Goal: Information Seeking & Learning: Find specific fact

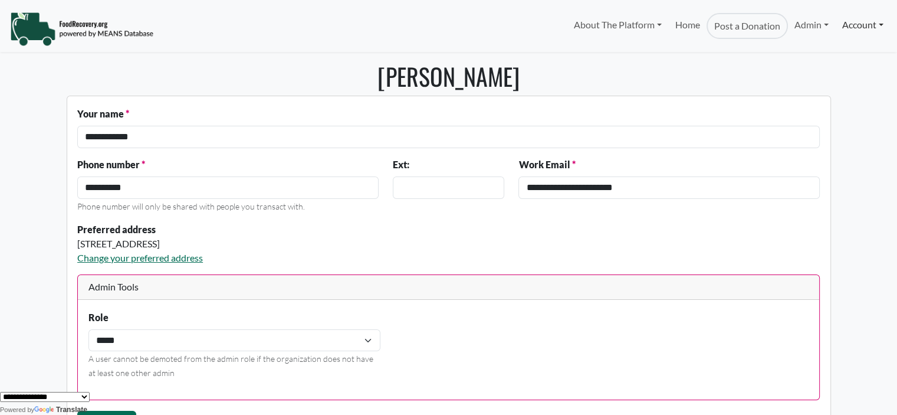
click at [846, 29] on link "Account" at bounding box center [863, 25] width 54 height 24
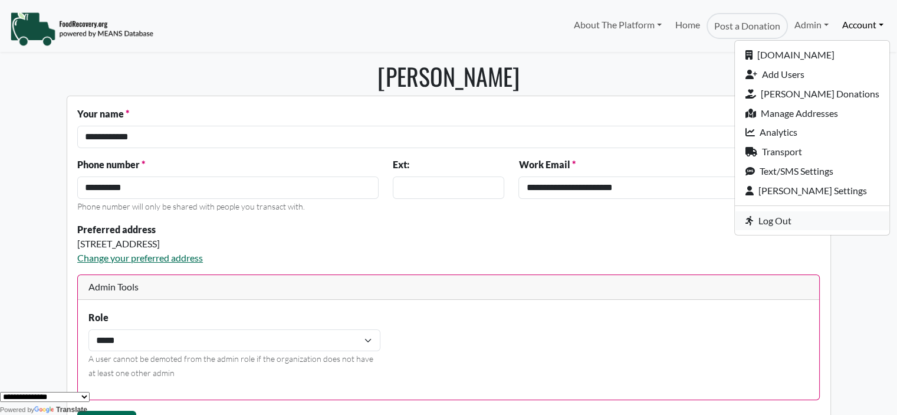
click at [787, 219] on link "Log Out" at bounding box center [812, 220] width 155 height 19
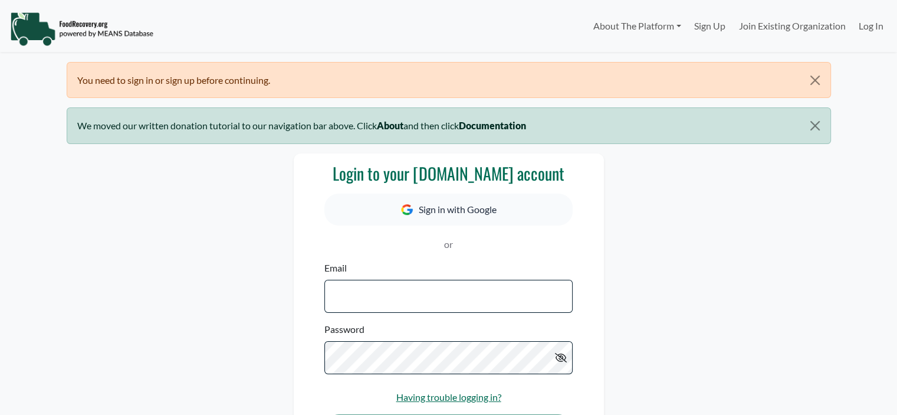
select select "Language Translate Widget"
type input "**********"
drag, startPoint x: 896, startPoint y: 93, endPoint x: 890, endPoint y: 130, distance: 37.1
click at [890, 130] on body "**********" at bounding box center [448, 207] width 897 height 415
click at [765, 196] on div "**********" at bounding box center [449, 320] width 779 height 335
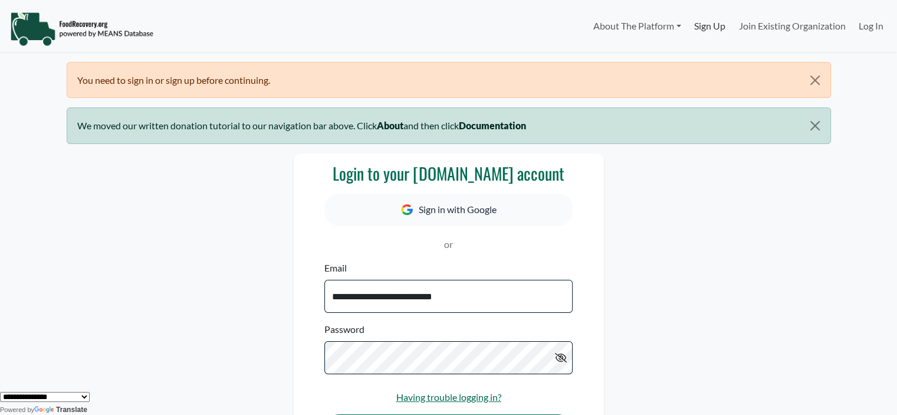
click at [700, 28] on link "Sign Up" at bounding box center [710, 26] width 44 height 24
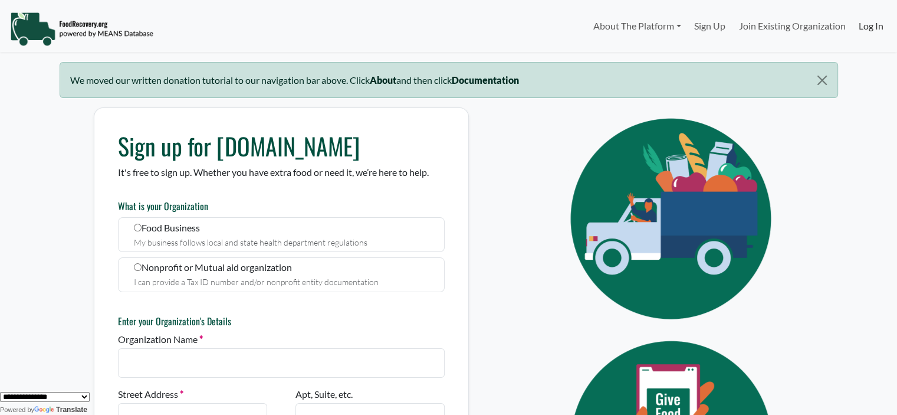
type input "**********"
click at [861, 24] on link "Log In" at bounding box center [872, 26] width 38 height 24
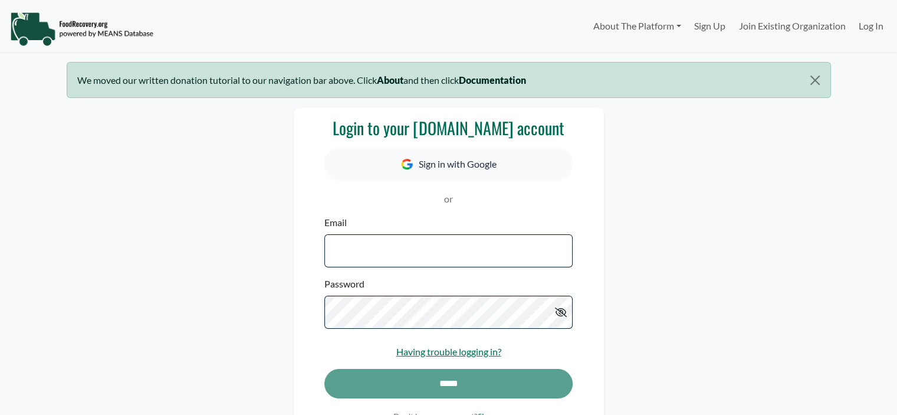
select select "Language Translate Widget"
type input "**********"
click at [385, 386] on div "*****" at bounding box center [448, 389] width 248 height 41
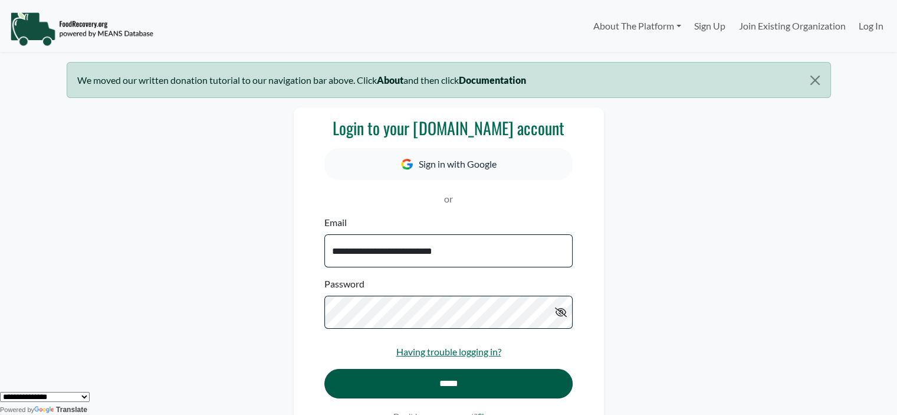
click at [399, 386] on input "*****" at bounding box center [448, 383] width 248 height 29
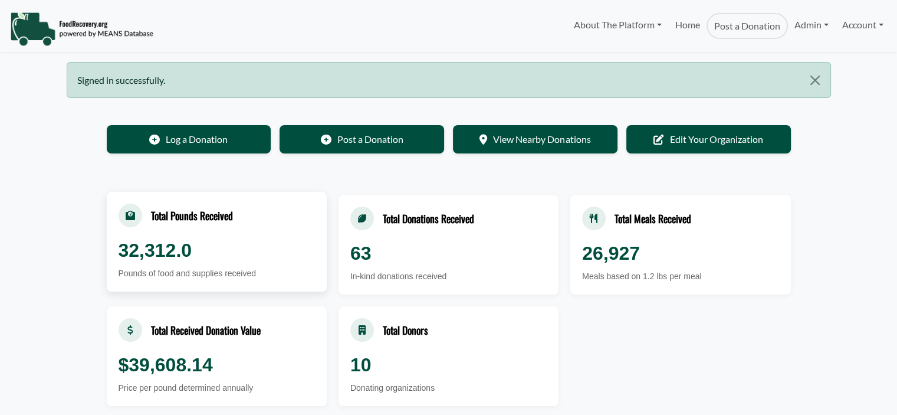
select select "Language Translate Widget"
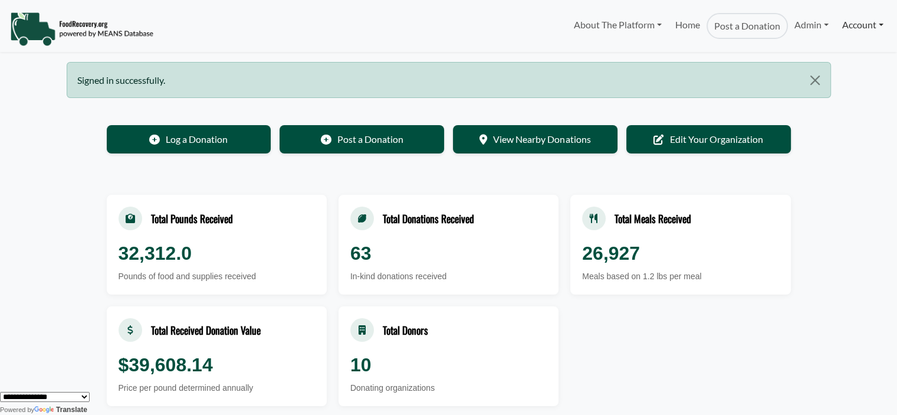
click at [858, 29] on link "Account" at bounding box center [863, 25] width 54 height 24
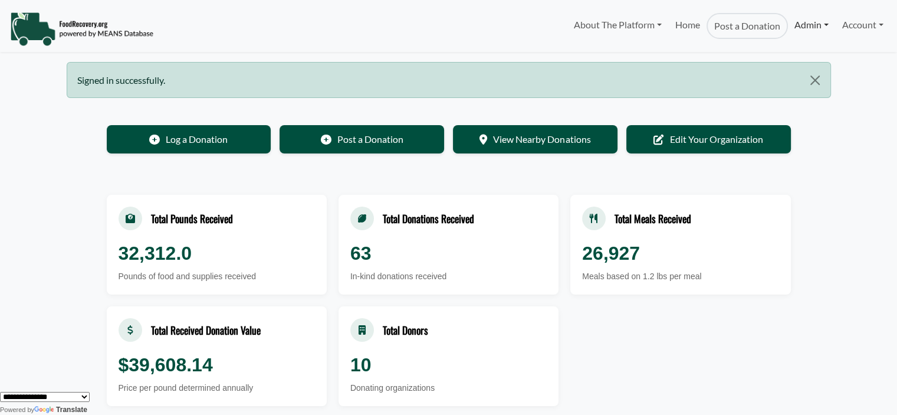
click at [798, 28] on link "Admin" at bounding box center [811, 25] width 47 height 24
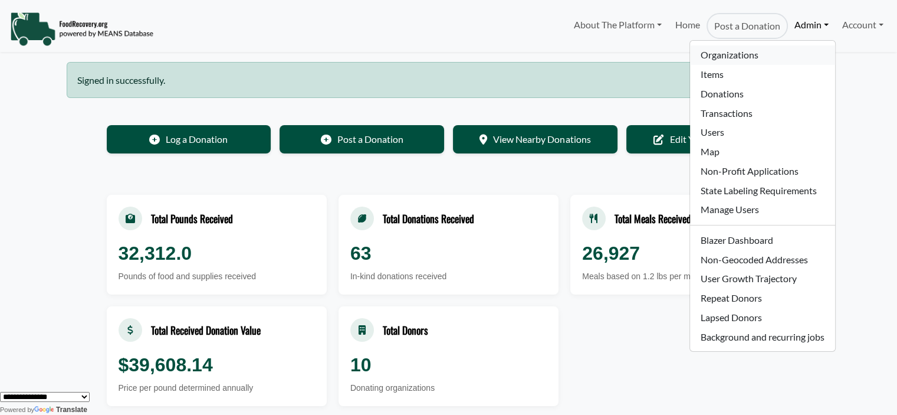
click at [712, 56] on link "Organizations" at bounding box center [762, 54] width 145 height 19
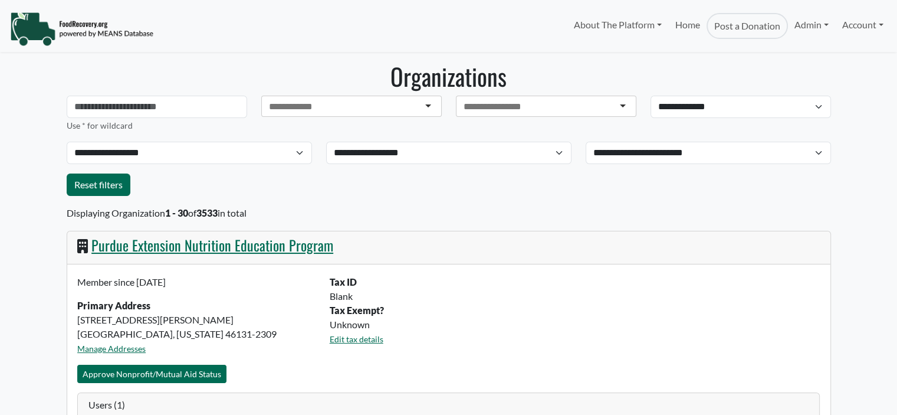
select select "Language Translate Widget"
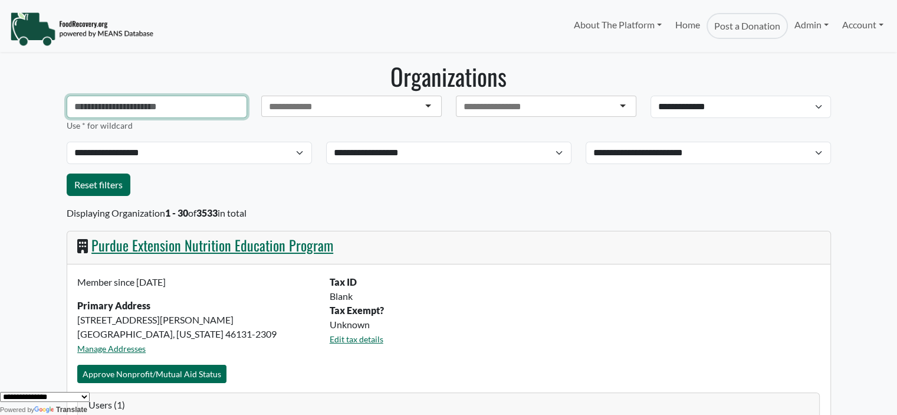
click at [158, 106] on input "text" at bounding box center [157, 107] width 181 height 22
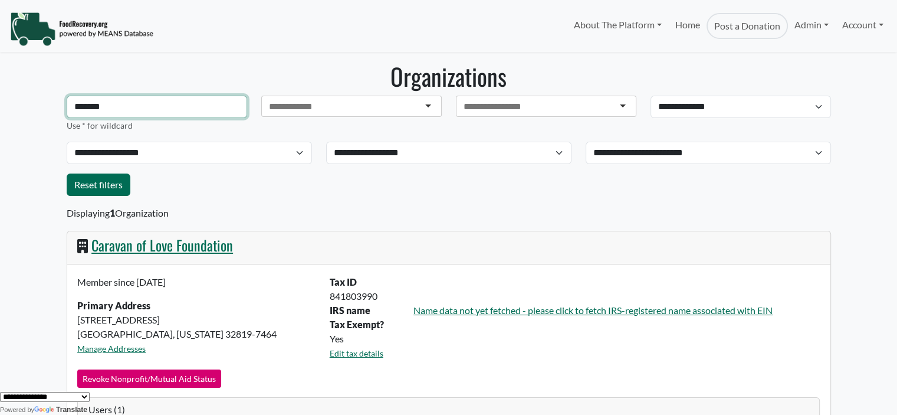
type input "*******"
click at [151, 241] on link "Caravan of Love Foundation" at bounding box center [162, 244] width 142 height 21
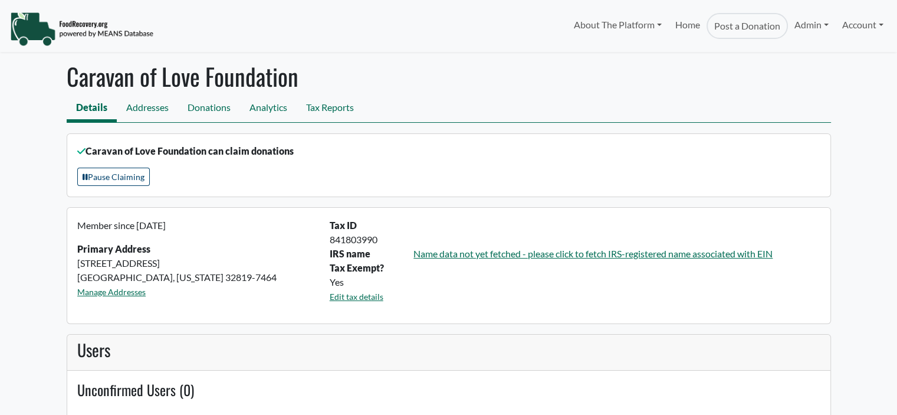
select select "Language Translate Widget"
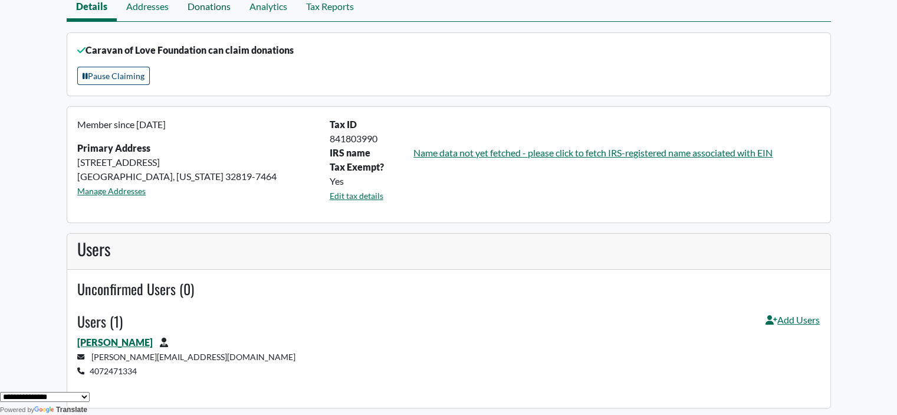
click at [207, 10] on link "Donations" at bounding box center [209, 8] width 62 height 27
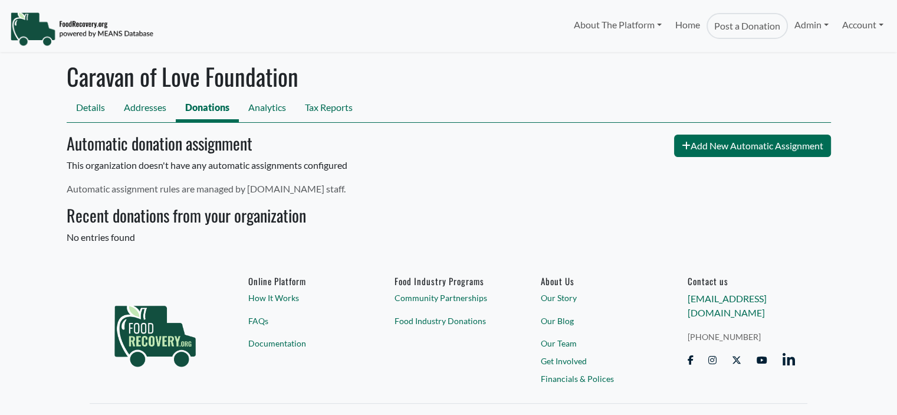
select select "Language Translate Widget"
click at [267, 106] on link "Analytics" at bounding box center [267, 109] width 57 height 27
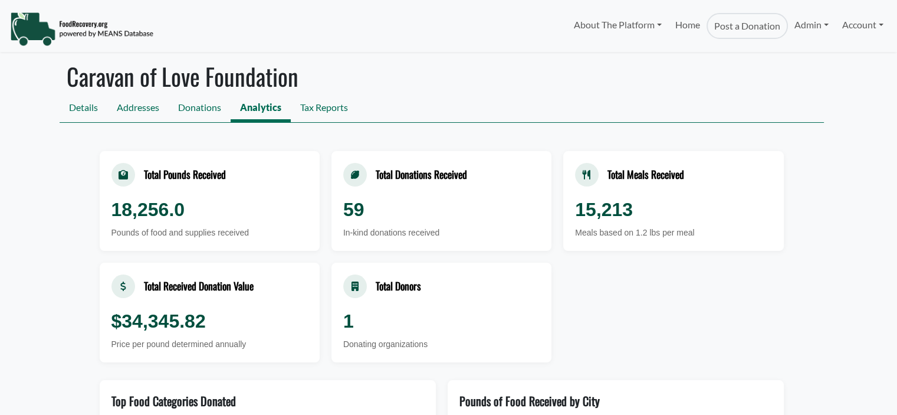
select select "Language Translate Widget"
click at [334, 106] on link "Tax Reports" at bounding box center [324, 109] width 67 height 27
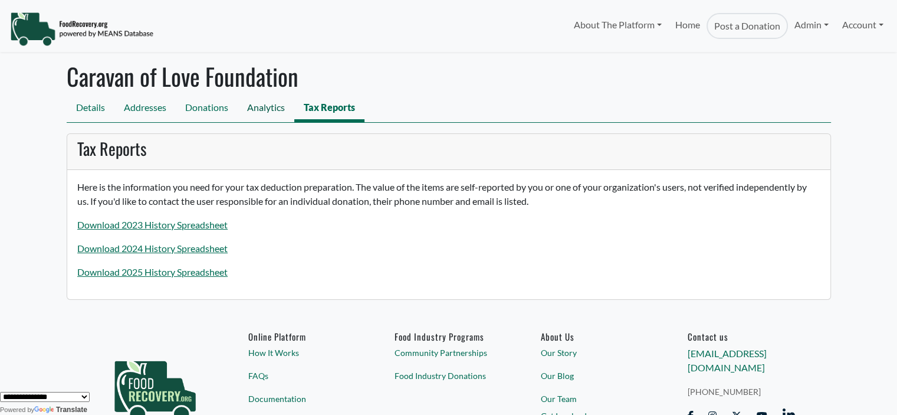
click at [267, 113] on link "Analytics" at bounding box center [266, 109] width 57 height 27
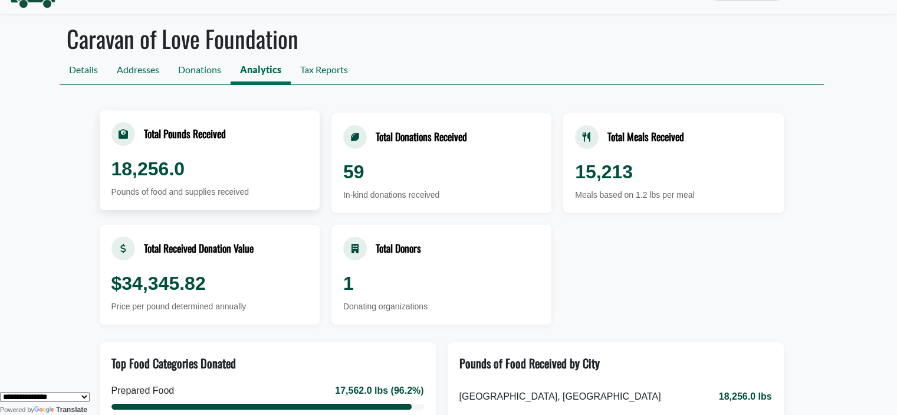
scroll to position [59, 0]
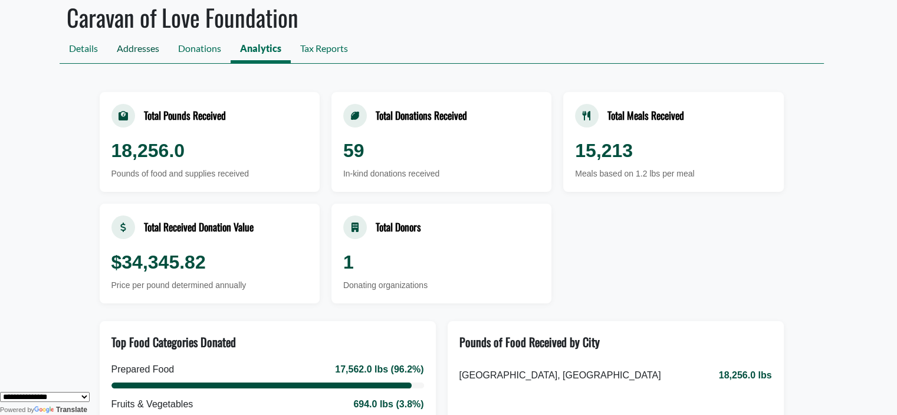
click at [139, 57] on link "Addresses" at bounding box center [137, 50] width 61 height 27
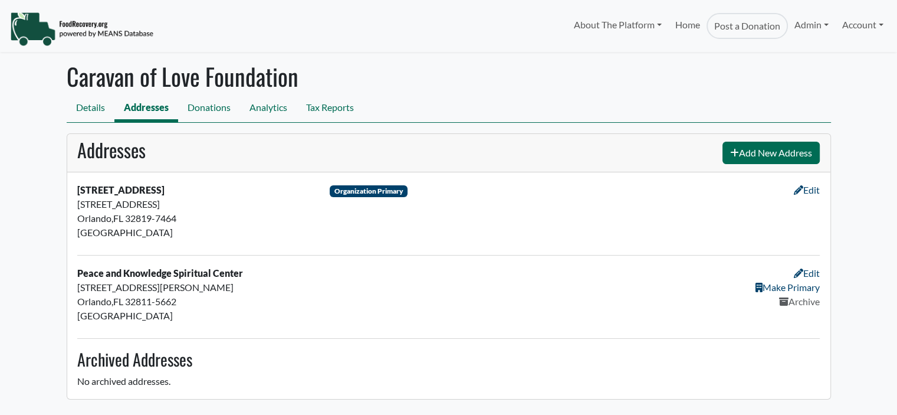
select select "Language Translate Widget"
drag, startPoint x: 190, startPoint y: 217, endPoint x: 76, endPoint y: 202, distance: 114.8
click at [76, 202] on div "[STREET_ADDRESS] [STREET_ADDRESS] [GEOGRAPHIC_DATA] , FL 32819-7464 [GEOGRAPHIC…" at bounding box center [196, 214] width 253 height 62
click at [111, 204] on div "[STREET_ADDRESS]" at bounding box center [196, 204] width 238 height 14
click at [188, 214] on div "[STREET_ADDRESS] [STREET_ADDRESS] [GEOGRAPHIC_DATA] , FL 32819-7464 [GEOGRAPHIC…" at bounding box center [196, 214] width 253 height 62
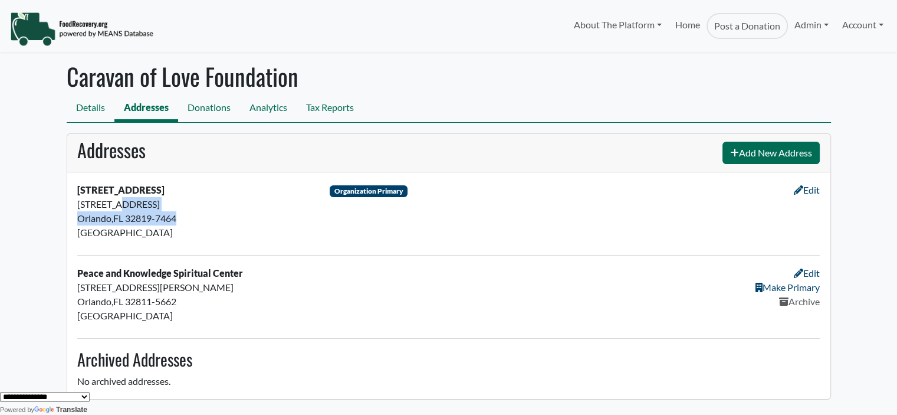
drag, startPoint x: 191, startPoint y: 221, endPoint x: 76, endPoint y: 205, distance: 116.7
click at [76, 205] on div "[STREET_ADDRESS] [STREET_ADDRESS] [GEOGRAPHIC_DATA] , FL 32819-7464 [GEOGRAPHIC…" at bounding box center [196, 214] width 253 height 62
click at [87, 205] on div "[STREET_ADDRESS]" at bounding box center [196, 204] width 238 height 14
drag, startPoint x: 105, startPoint y: 213, endPoint x: 73, endPoint y: 204, distance: 33.1
click at [73, 204] on div "[STREET_ADDRESS] [STREET_ADDRESS] [GEOGRAPHIC_DATA] , FL 32819-7464 [GEOGRAPHIC…" at bounding box center [196, 214] width 253 height 62
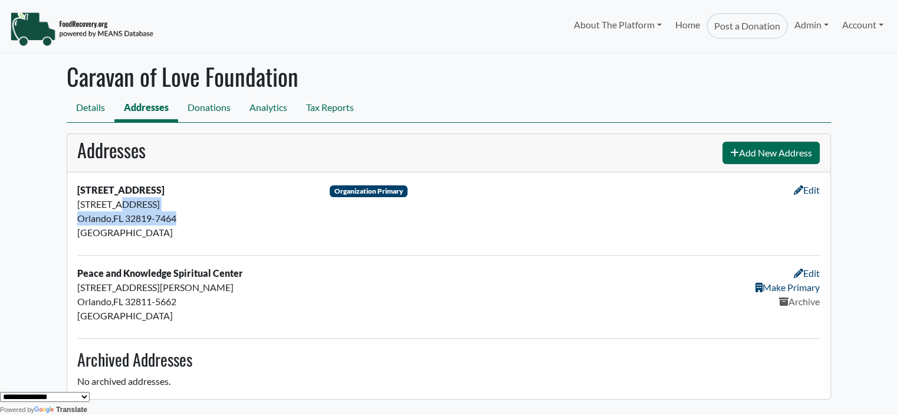
click at [130, 202] on div "[STREET_ADDRESS]" at bounding box center [196, 204] width 238 height 14
drag, startPoint x: 187, startPoint y: 219, endPoint x: 182, endPoint y: 228, distance: 10.0
click at [78, 204] on div "[STREET_ADDRESS] [STREET_ADDRESS] [GEOGRAPHIC_DATA] , FL 32819-7464 [GEOGRAPHIC…" at bounding box center [196, 214] width 253 height 62
click at [236, 240] on div "[STREET_ADDRESS] [STREET_ADDRESS] [GEOGRAPHIC_DATA] , FL 32819-7464 [GEOGRAPHIC…" at bounding box center [196, 214] width 253 height 62
drag, startPoint x: 198, startPoint y: 219, endPoint x: 35, endPoint y: 212, distance: 163.0
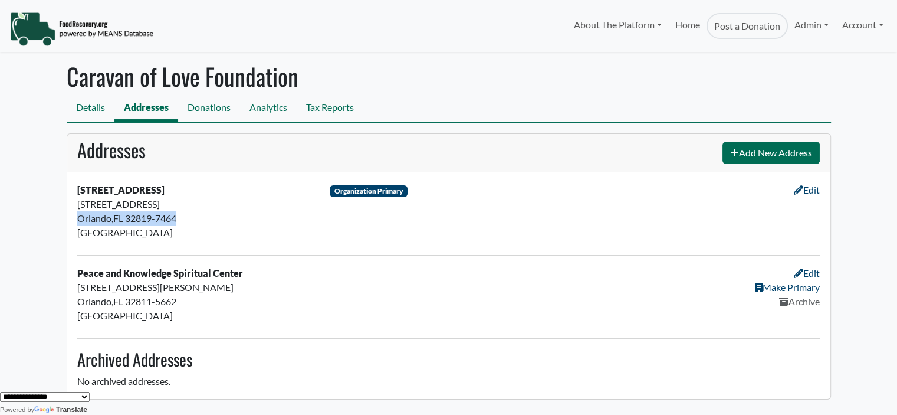
click at [35, 212] on body "About The Platform How It Works FAQs Documentation Home Post a Donation Admin O…" at bounding box center [448, 207] width 897 height 415
copy div "[GEOGRAPHIC_DATA] , [GEOGRAPHIC_DATA] 32819-7464"
click at [174, 233] on div "[GEOGRAPHIC_DATA]" at bounding box center [196, 232] width 238 height 14
drag, startPoint x: 189, startPoint y: 221, endPoint x: 74, endPoint y: 204, distance: 116.3
click at [74, 204] on div "[STREET_ADDRESS] [STREET_ADDRESS] [GEOGRAPHIC_DATA] , FL 32819-7464 [GEOGRAPHIC…" at bounding box center [196, 214] width 253 height 62
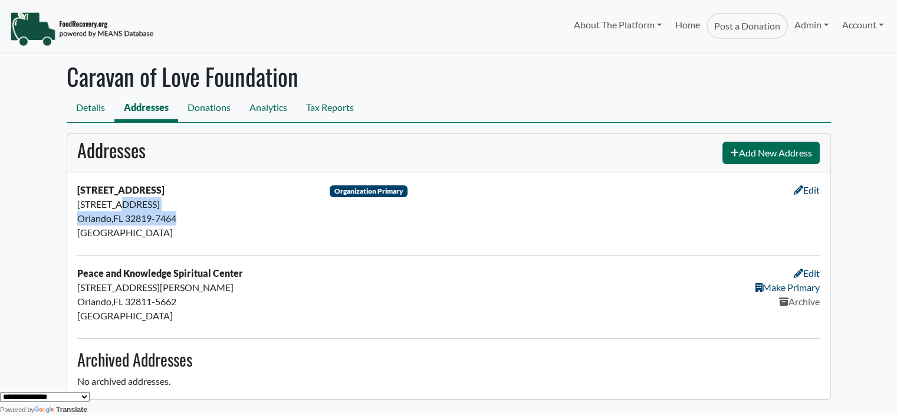
copy div "[STREET_ADDRESS]"
